Goal: Information Seeking & Learning: Learn about a topic

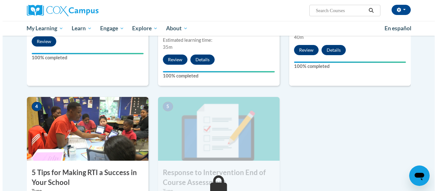
scroll to position [384, 0]
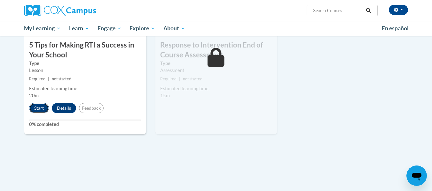
click at [41, 105] on button "Start" at bounding box center [39, 108] width 20 height 10
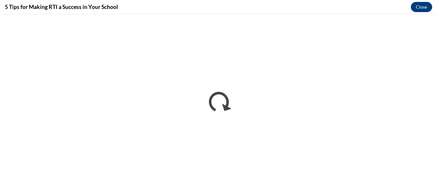
scroll to position [0, 0]
